Goal: Communication & Community: Answer question/provide support

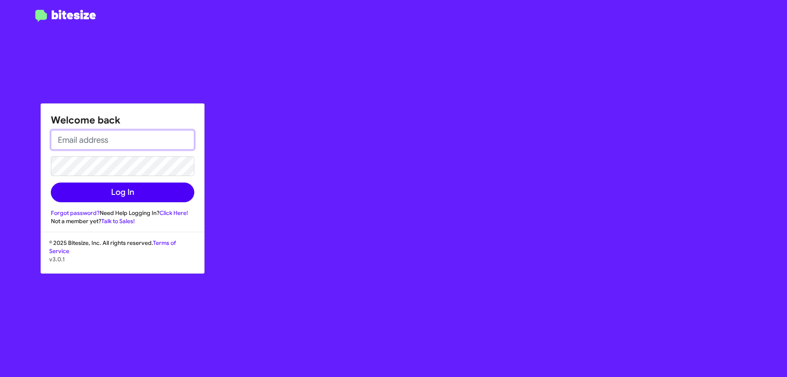
type input "[EMAIL_ADDRESS][DOMAIN_NAME]"
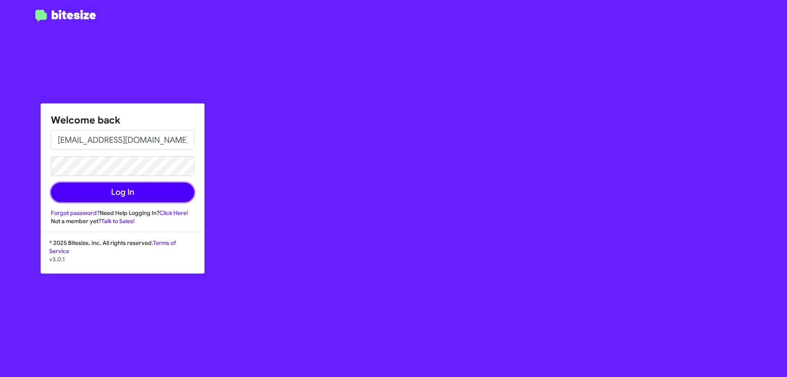
click at [127, 185] on button "Log In" at bounding box center [122, 192] width 143 height 20
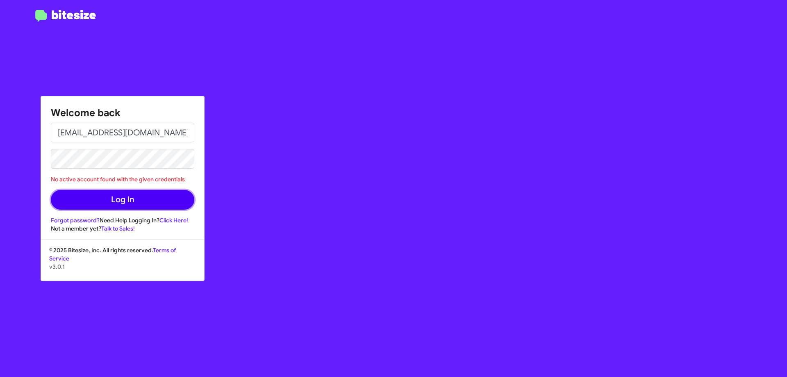
click at [130, 194] on button "Log In" at bounding box center [122, 200] width 143 height 20
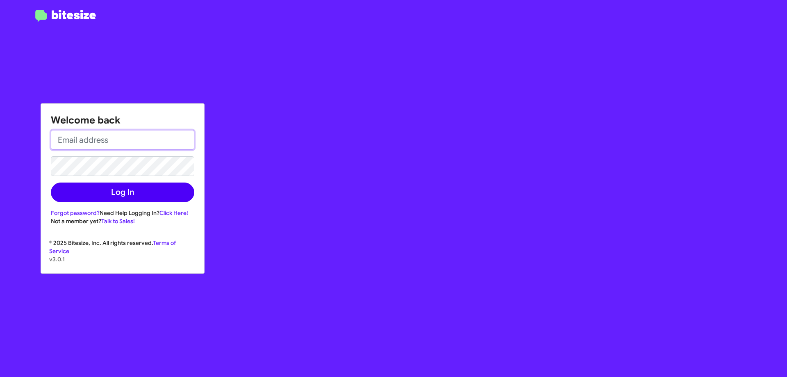
type input "[EMAIL_ADDRESS][DOMAIN_NAME]"
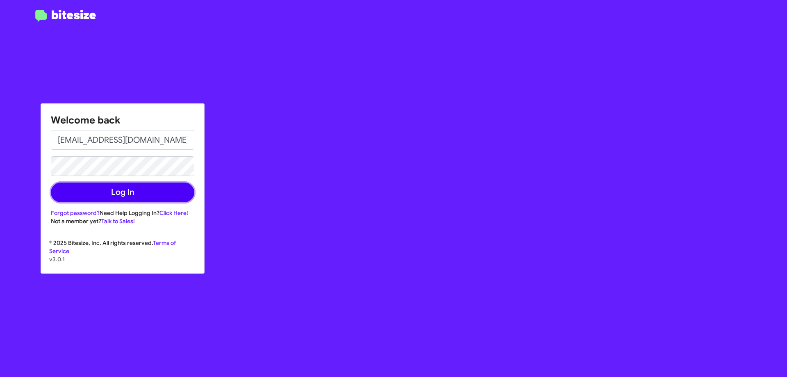
click at [126, 196] on button "Log In" at bounding box center [122, 192] width 143 height 20
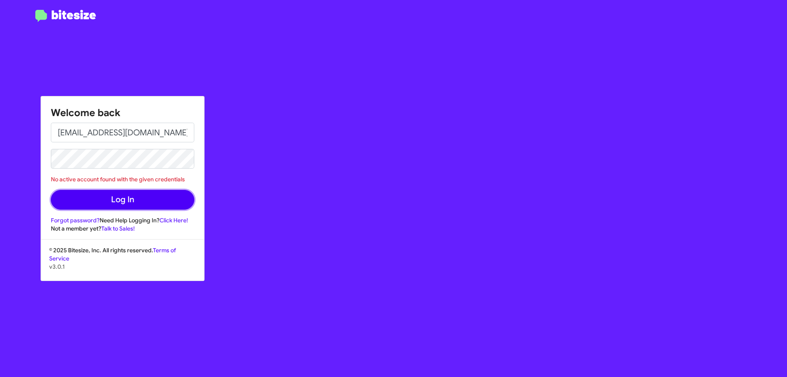
click at [120, 202] on button "Log In" at bounding box center [122, 200] width 143 height 20
click at [350, 162] on div "Welcome back NFINDLEY@HICKSAUTOGROUP.COM No active account found with the given…" at bounding box center [459, 188] width 656 height 377
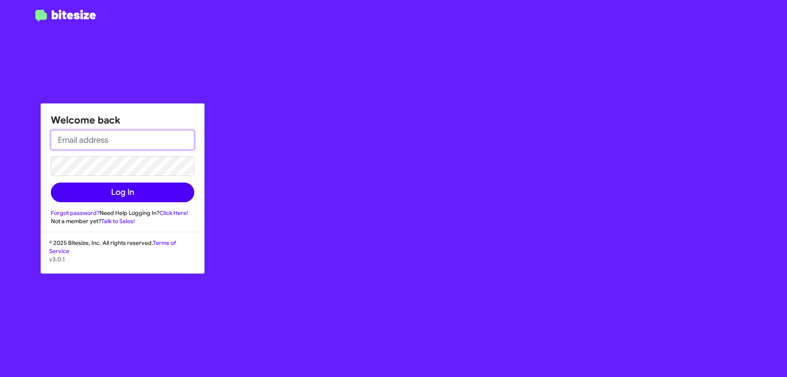
type input "[EMAIL_ADDRESS][DOMAIN_NAME]"
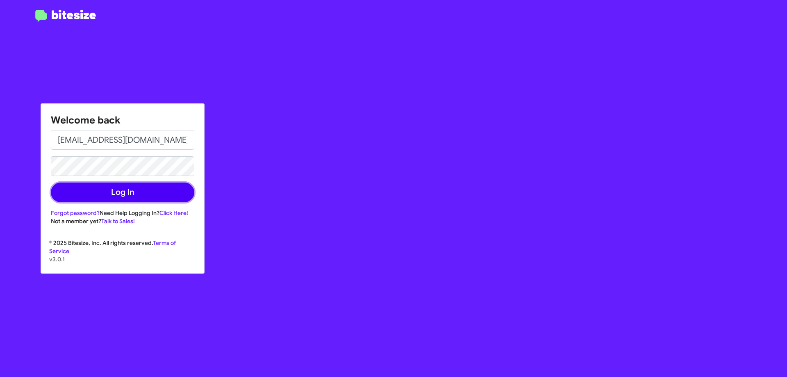
click at [118, 195] on button "Log In" at bounding box center [122, 192] width 143 height 20
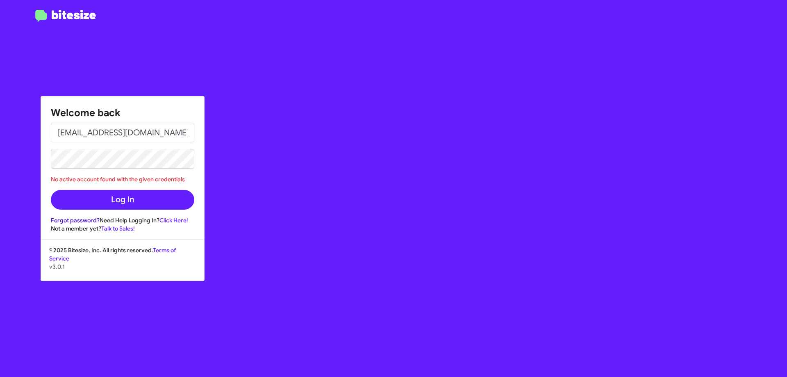
click at [91, 220] on link "Forgot password?" at bounding box center [75, 219] width 49 height 7
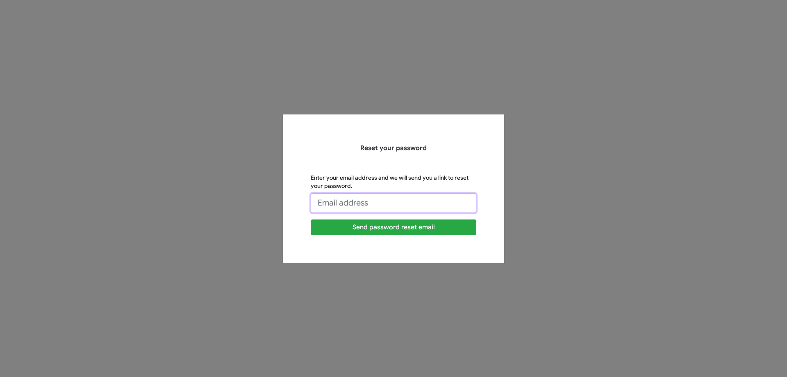
click at [400, 202] on input "Enter your email address and we will send you a link to reset your password." at bounding box center [394, 203] width 166 height 20
type input "[EMAIL_ADDRESS][DOMAIN_NAME]"
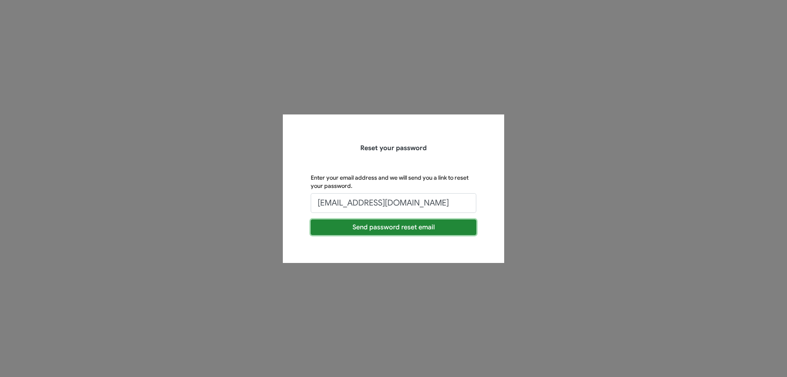
click at [392, 227] on button "Send password reset email" at bounding box center [394, 227] width 166 height 16
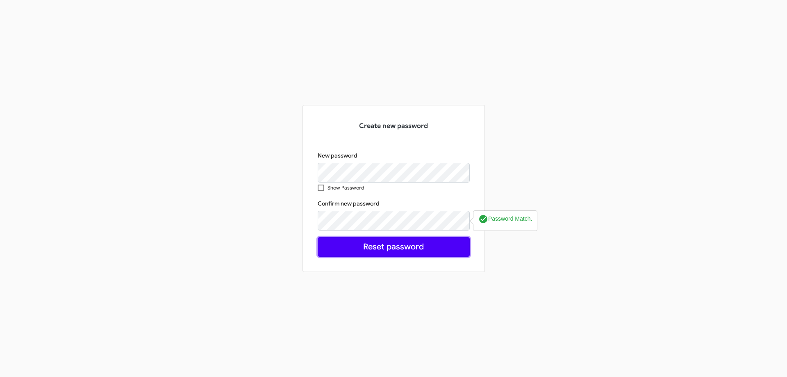
click at [327, 254] on button "Reset password" at bounding box center [394, 247] width 152 height 20
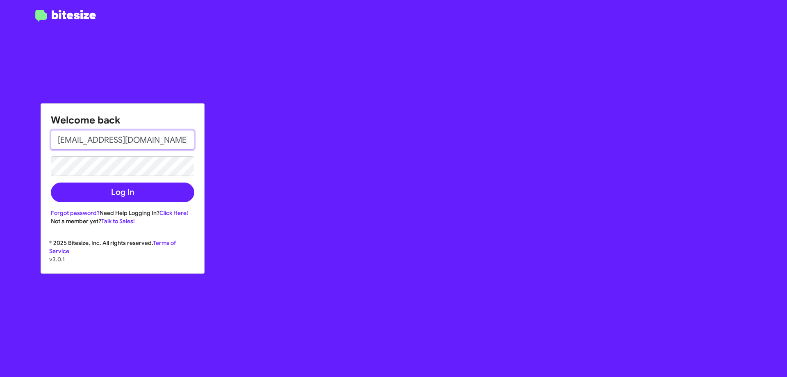
type input "nfindley@hicksautogroup.com"
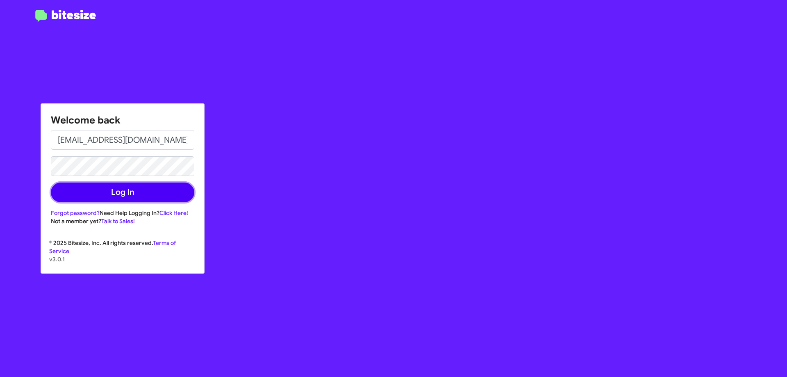
click at [136, 188] on button "Log In" at bounding box center [122, 192] width 143 height 20
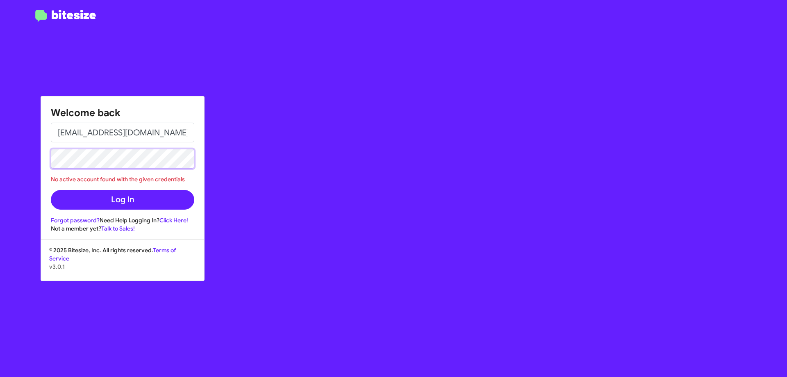
click at [0, 166] on html "Welcome back nfindley@hicksautogroup.com No active account found with the given…" at bounding box center [393, 188] width 787 height 377
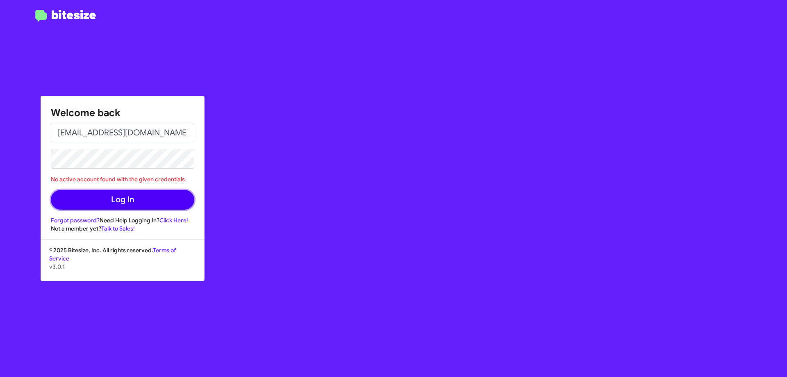
click at [73, 202] on button "Log In" at bounding box center [122, 200] width 143 height 20
click at [45, 174] on div "Welcome back nfindley@hicksautogroup.com No active account found with the given…" at bounding box center [122, 164] width 163 height 136
click at [138, 198] on button "Log In" at bounding box center [122, 200] width 143 height 20
click at [169, 220] on link "Click Here!" at bounding box center [173, 219] width 29 height 7
click at [259, 133] on div "Welcome back [EMAIL_ADDRESS][DOMAIN_NAME] No active account found with the give…" at bounding box center [459, 188] width 656 height 377
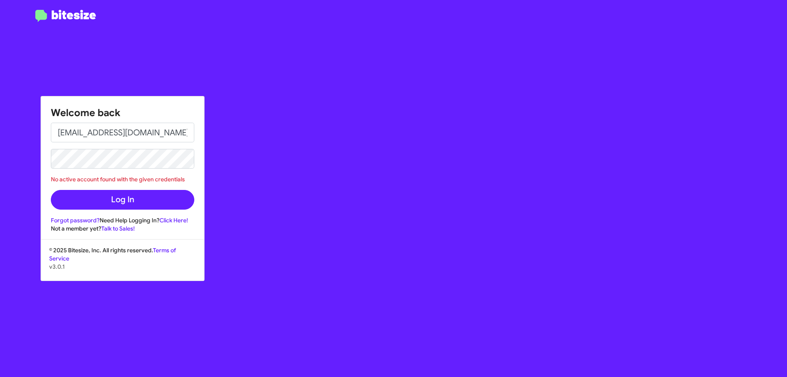
click at [167, 26] on div "Welcome back [EMAIL_ADDRESS][DOMAIN_NAME] No active account found with the give…" at bounding box center [459, 188] width 656 height 377
click at [40, 166] on div "Welcome back [EMAIL_ADDRESS][DOMAIN_NAME] No active account found with the give…" at bounding box center [393, 188] width 787 height 377
click at [61, 193] on button "Log In" at bounding box center [122, 200] width 143 height 20
click at [75, 218] on link "Forgot password?" at bounding box center [75, 219] width 49 height 7
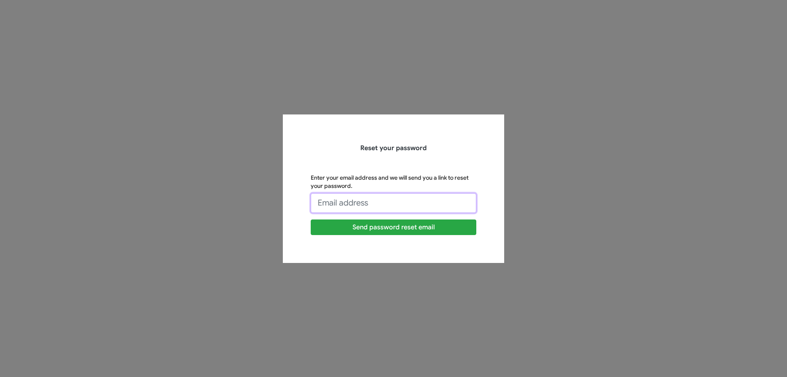
click at [341, 205] on input "Enter your email address and we will send you a link to reset your password." at bounding box center [394, 203] width 166 height 20
type input "[EMAIL_ADDRESS][DOMAIN_NAME]"
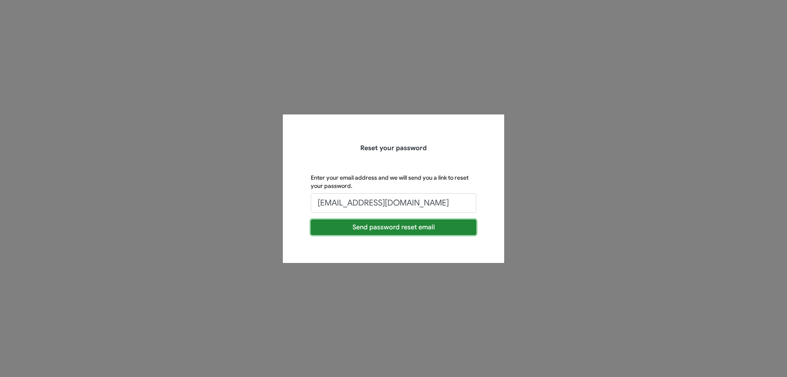
click at [383, 228] on button "Send password reset email" at bounding box center [394, 227] width 166 height 16
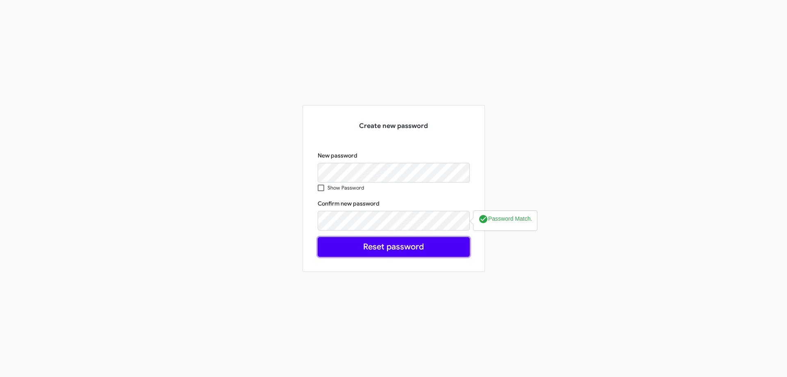
click at [336, 250] on button "Reset password" at bounding box center [394, 247] width 152 height 20
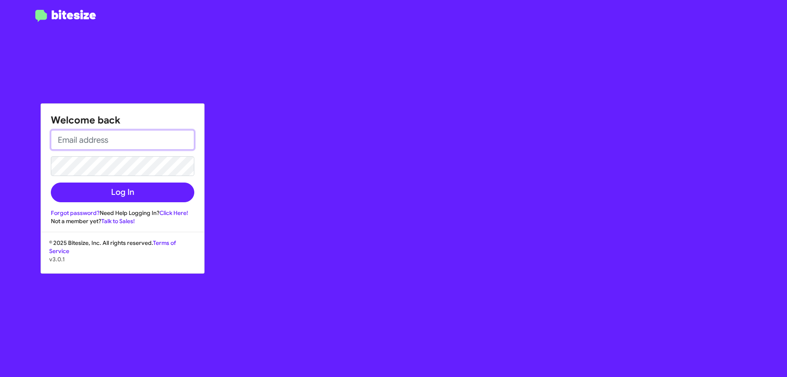
type input "[EMAIL_ADDRESS][DOMAIN_NAME]"
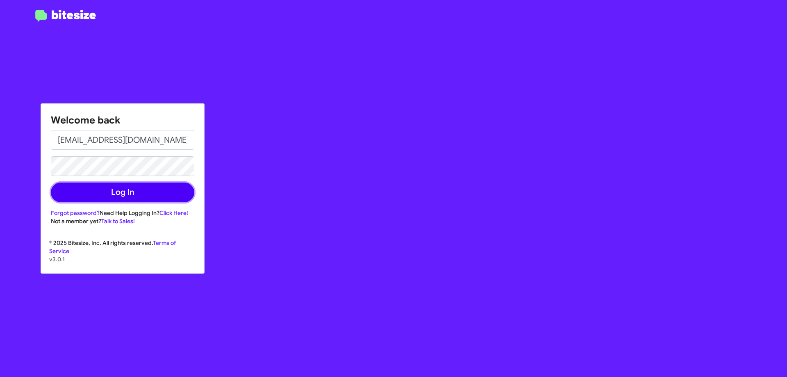
click at [122, 200] on button "Log In" at bounding box center [122, 192] width 143 height 20
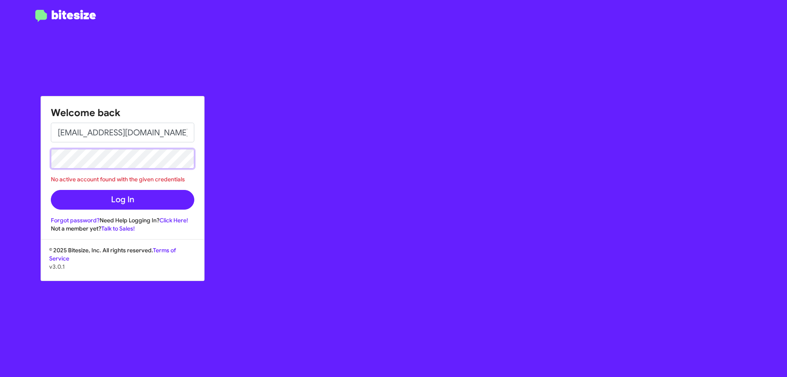
click at [0, 182] on html "Welcome back [EMAIL_ADDRESS][DOMAIN_NAME] No active account found with the give…" at bounding box center [393, 188] width 787 height 377
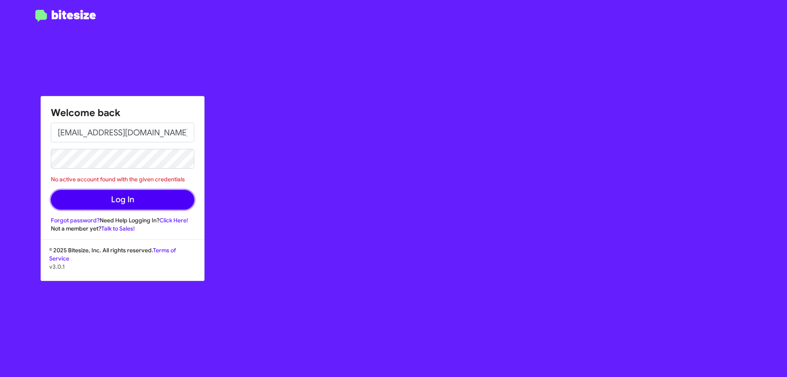
click at [77, 200] on button "Log In" at bounding box center [122, 200] width 143 height 20
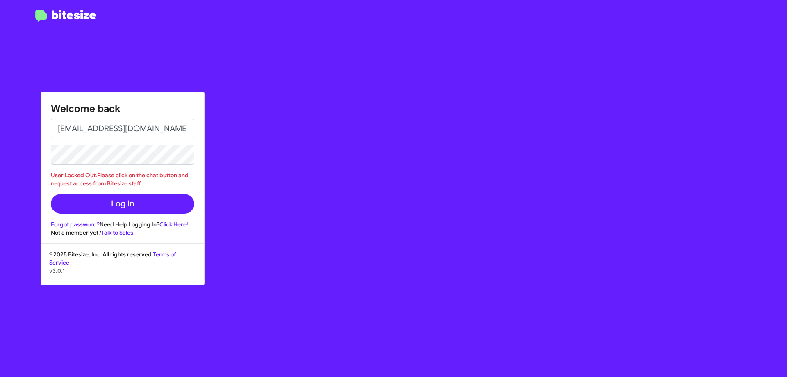
click at [267, 251] on div "Welcome back [EMAIL_ADDRESS][DOMAIN_NAME] User Locked Out.Please click on the c…" at bounding box center [459, 188] width 656 height 377
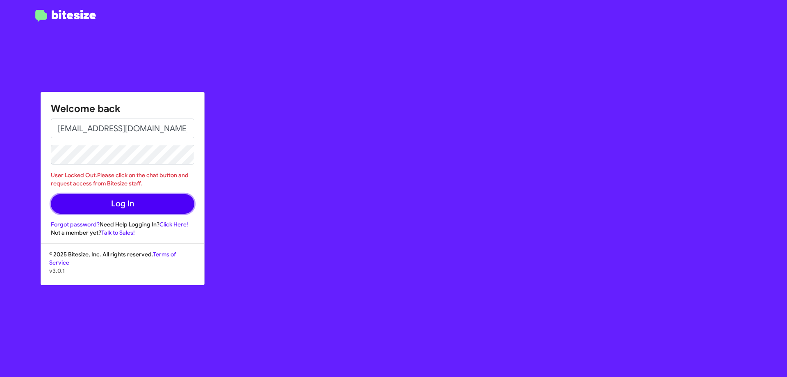
click at [111, 202] on button "Log In" at bounding box center [122, 204] width 143 height 20
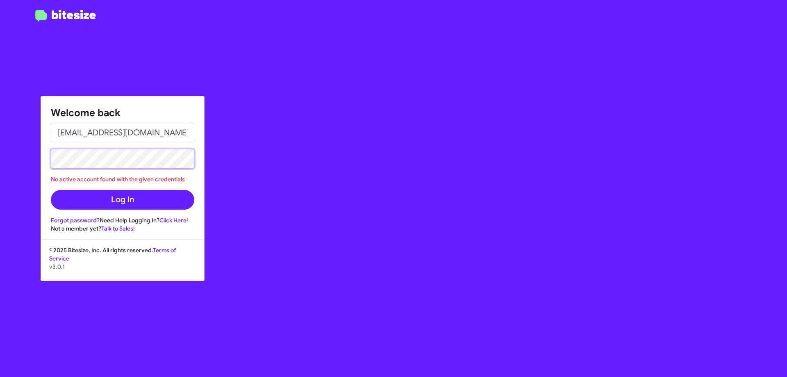
click at [0, 187] on html "Welcome back [EMAIL_ADDRESS][DOMAIN_NAME] No active account found with the give…" at bounding box center [393, 188] width 787 height 377
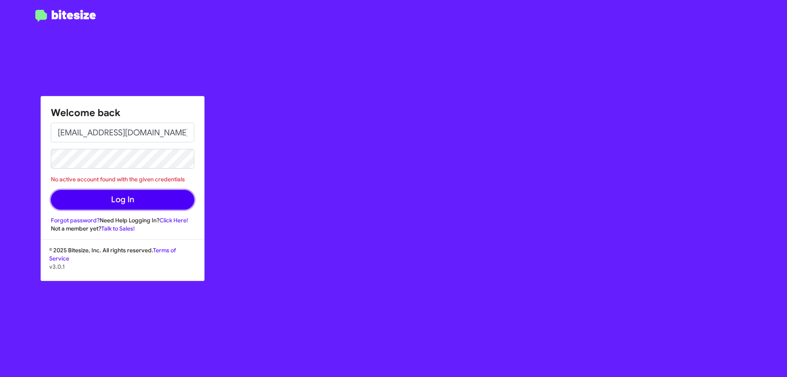
click at [71, 195] on button "Log In" at bounding box center [122, 200] width 143 height 20
click at [257, 298] on div "Welcome back [EMAIL_ADDRESS][DOMAIN_NAME] No active account found with the give…" at bounding box center [459, 188] width 656 height 377
click at [245, 303] on div "Welcome back [EMAIL_ADDRESS][DOMAIN_NAME] No active account found with the give…" at bounding box center [459, 188] width 656 height 377
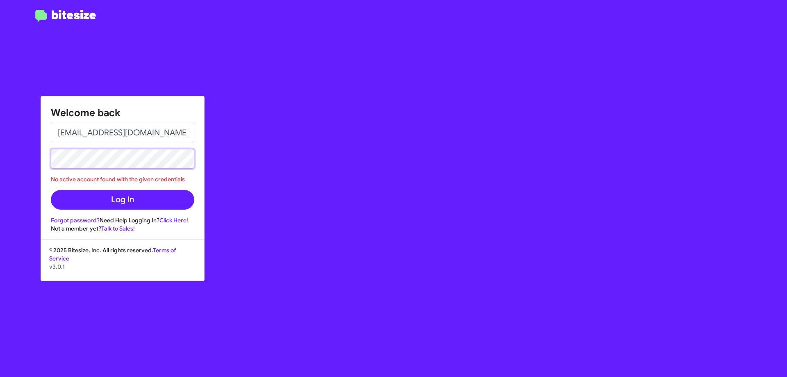
click at [0, 183] on html "Welcome back [EMAIL_ADDRESS][DOMAIN_NAME] No active account found with the give…" at bounding box center [393, 188] width 787 height 377
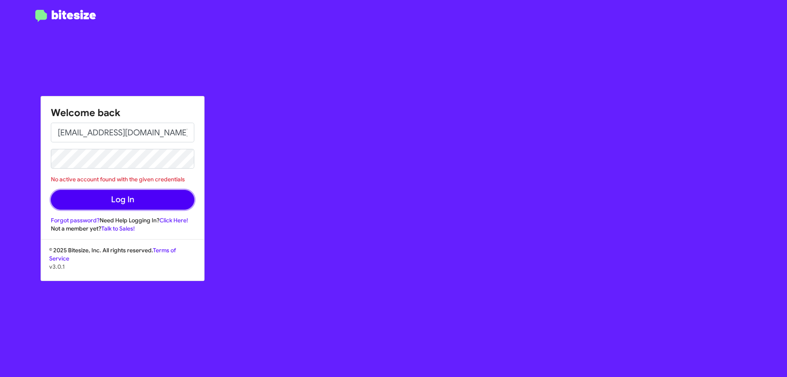
click at [75, 193] on button "Log In" at bounding box center [122, 200] width 143 height 20
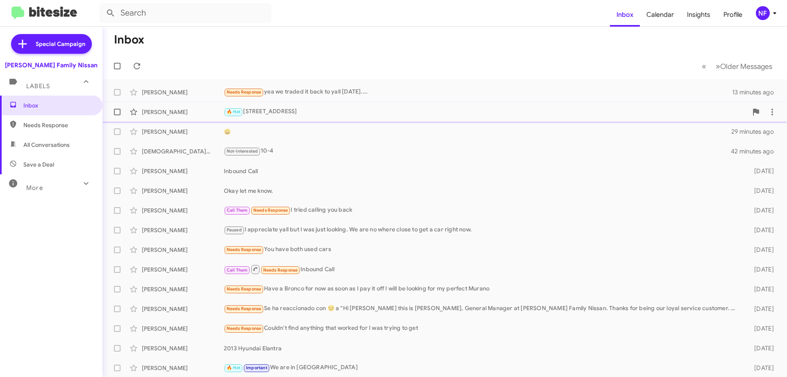
click at [320, 111] on div "🔥 Hot [STREET_ADDRESS]" at bounding box center [486, 111] width 524 height 9
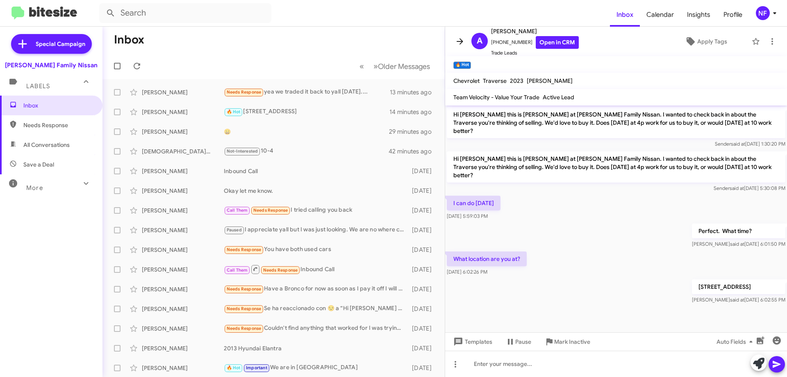
click at [459, 43] on icon at bounding box center [460, 41] width 10 height 10
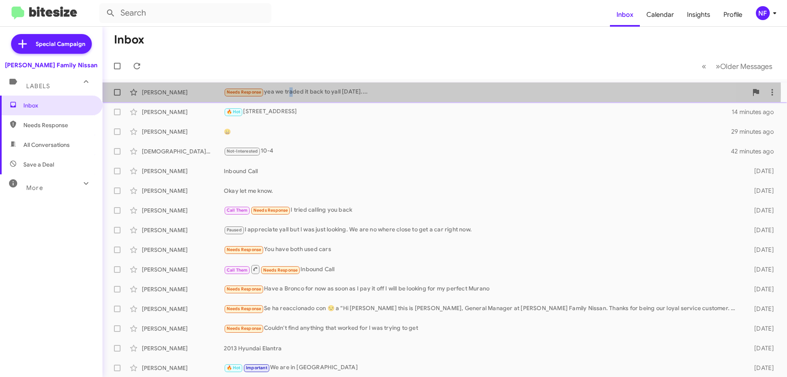
click at [291, 92] on div "Needs Response yea we traded it back to yall [DATE]...." at bounding box center [486, 91] width 524 height 9
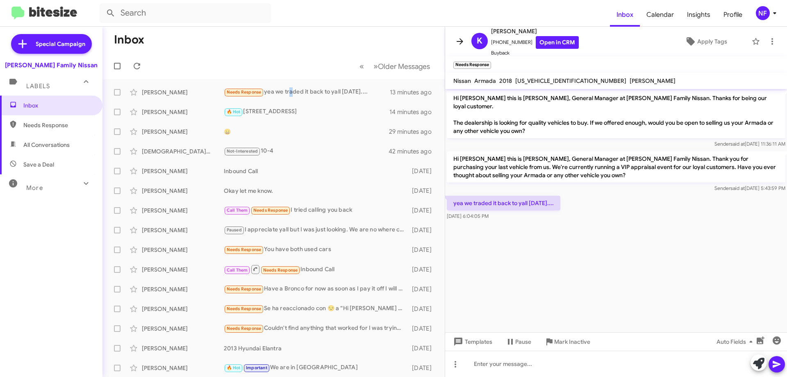
click at [461, 39] on icon at bounding box center [460, 41] width 10 height 10
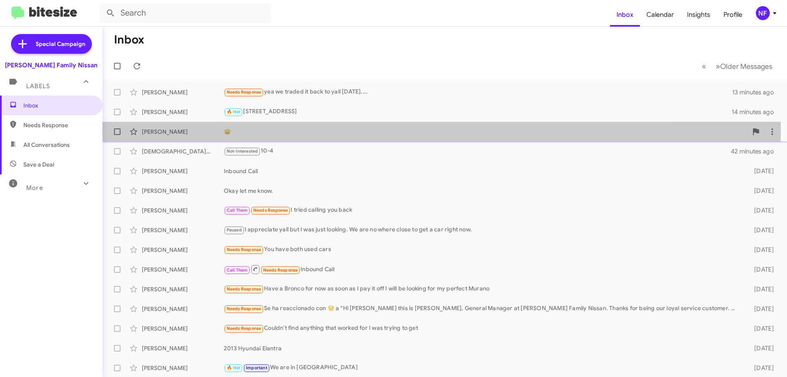
click at [311, 131] on div "😄" at bounding box center [486, 131] width 524 height 8
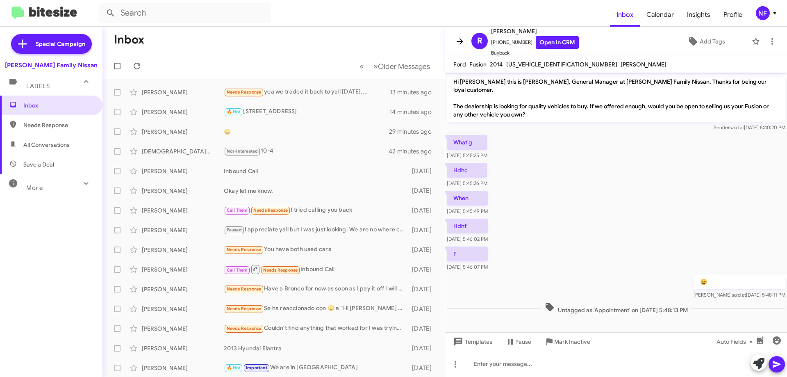
click at [458, 41] on icon at bounding box center [460, 41] width 10 height 10
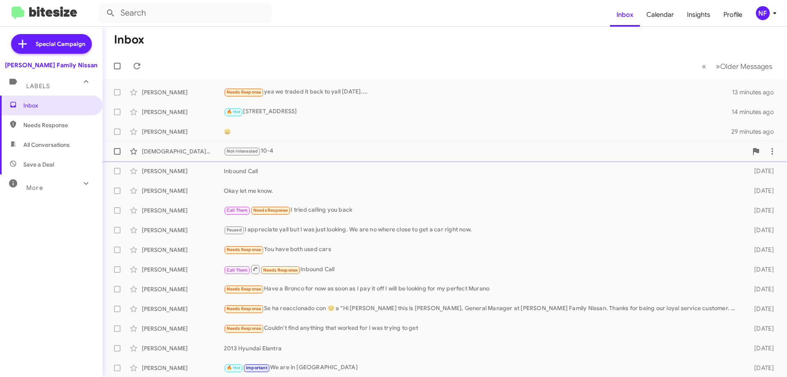
click at [197, 153] on div "[DEMOGRAPHIC_DATA][PERSON_NAME]" at bounding box center [183, 151] width 82 height 8
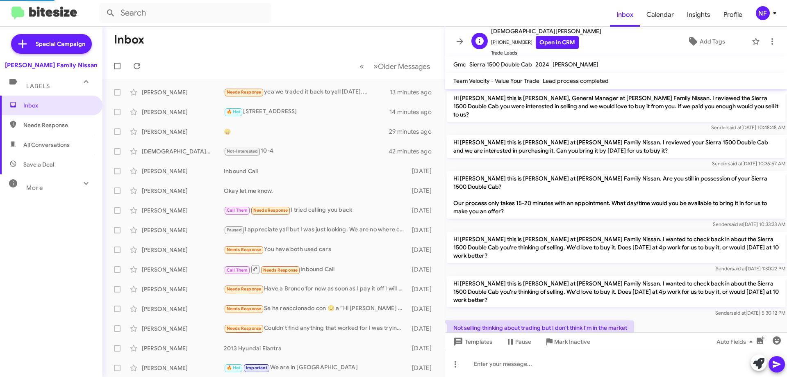
scroll to position [73, 0]
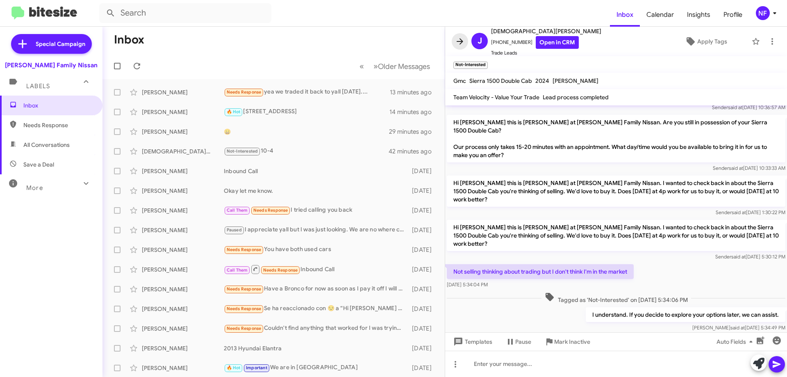
click at [457, 34] on button at bounding box center [460, 41] width 16 height 16
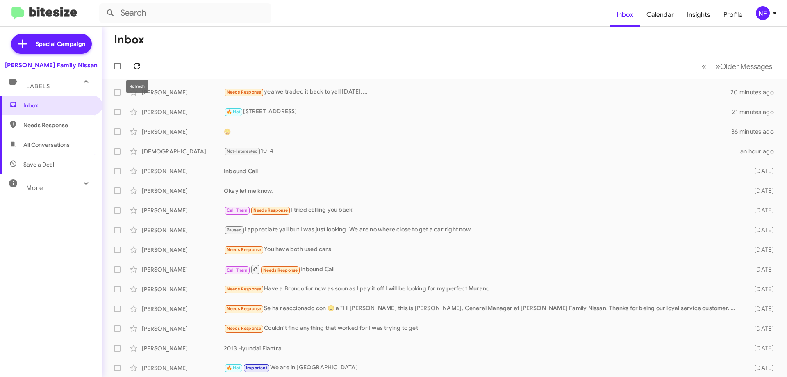
click at [133, 63] on icon at bounding box center [137, 66] width 10 height 10
click at [133, 65] on icon at bounding box center [137, 66] width 10 height 10
